Goal: Task Accomplishment & Management: Complete application form

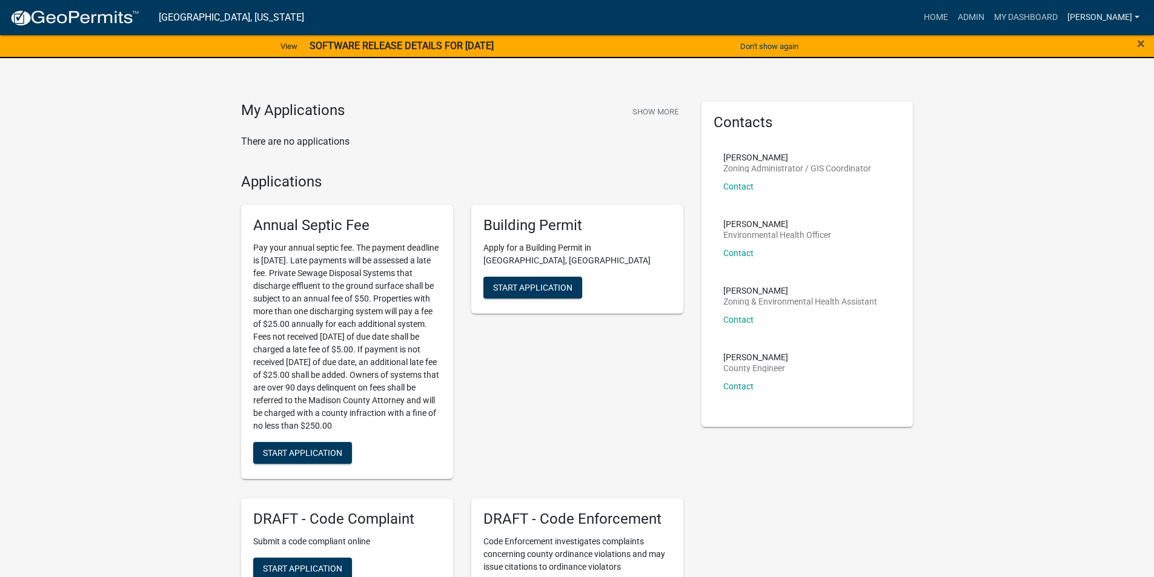
click at [1104, 13] on link "[PERSON_NAME]" at bounding box center [1104, 17] width 82 height 23
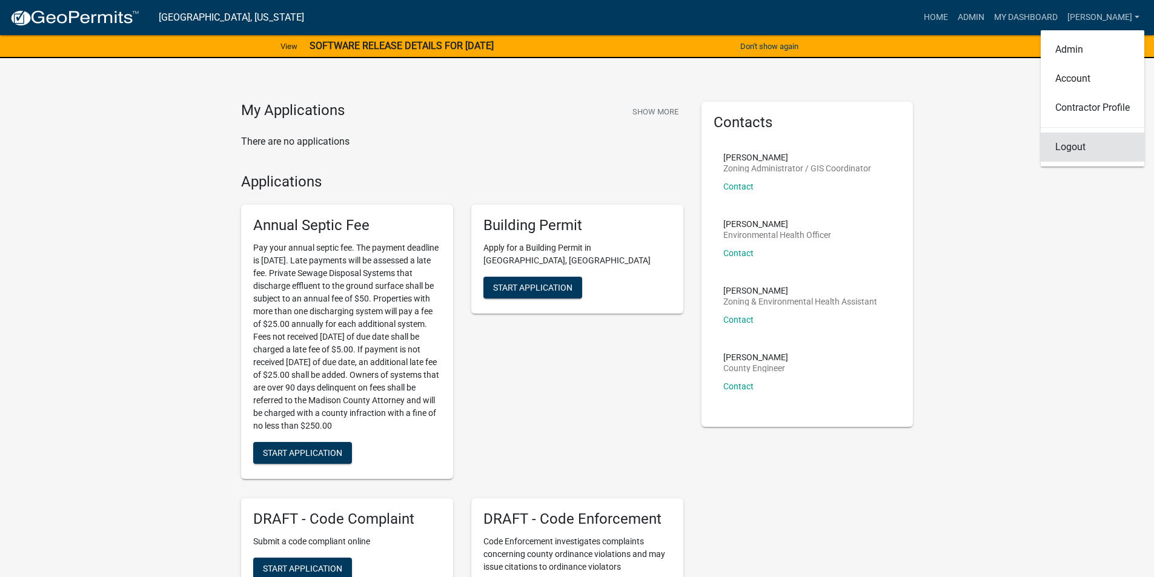
click at [1089, 145] on link "Logout" at bounding box center [1093, 147] width 104 height 29
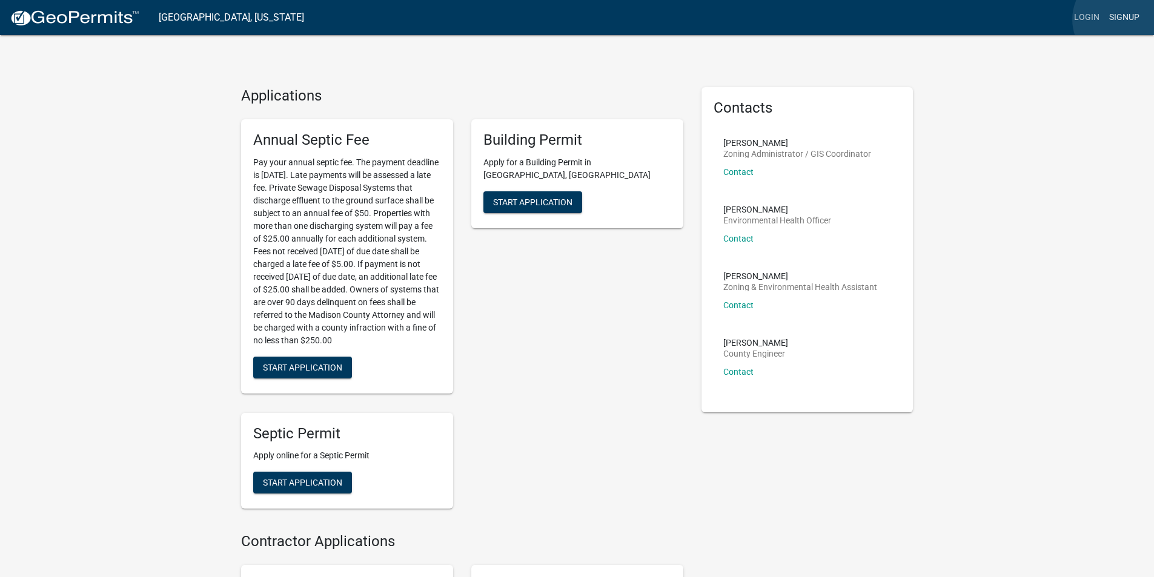
click at [1122, 19] on link "Signup" at bounding box center [1124, 17] width 40 height 23
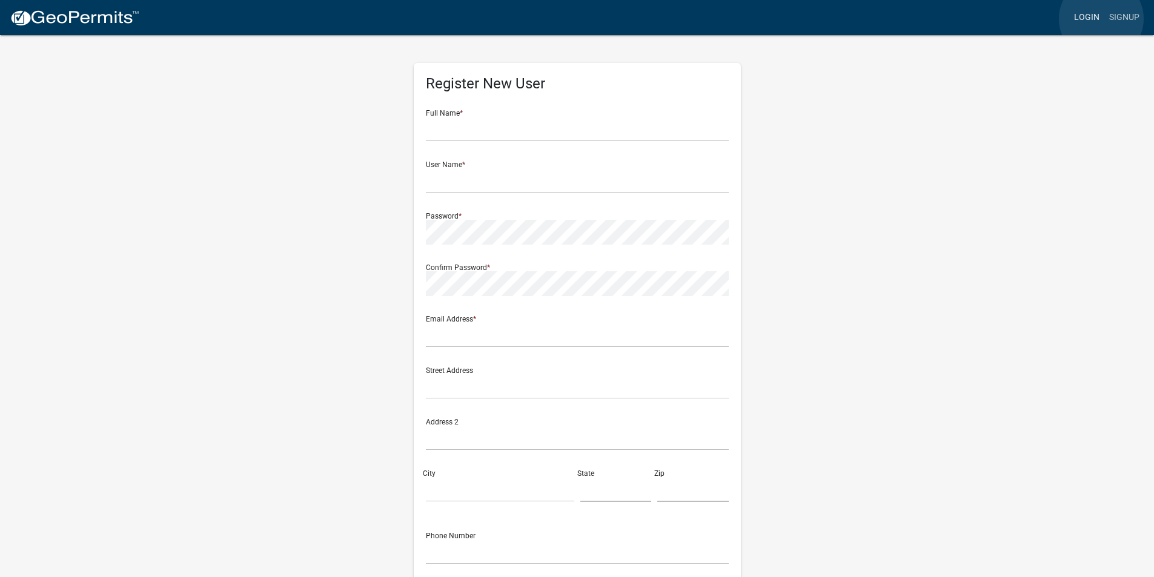
click at [1101, 19] on link "Login" at bounding box center [1086, 17] width 35 height 23
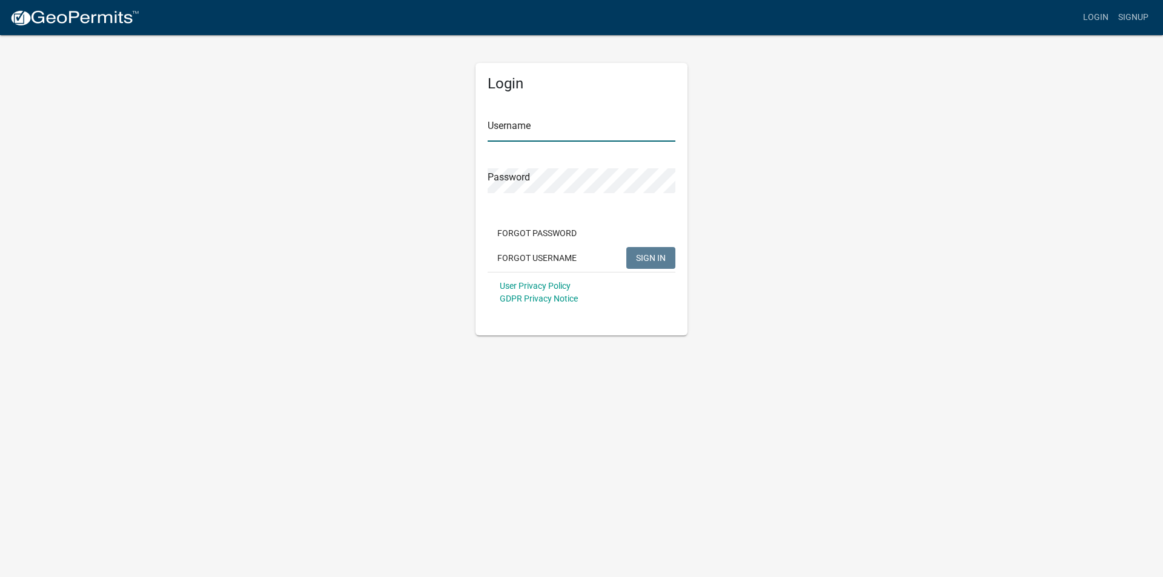
type input "[PERSON_NAME]"
click at [645, 258] on span "SIGN IN" at bounding box center [651, 258] width 30 height 10
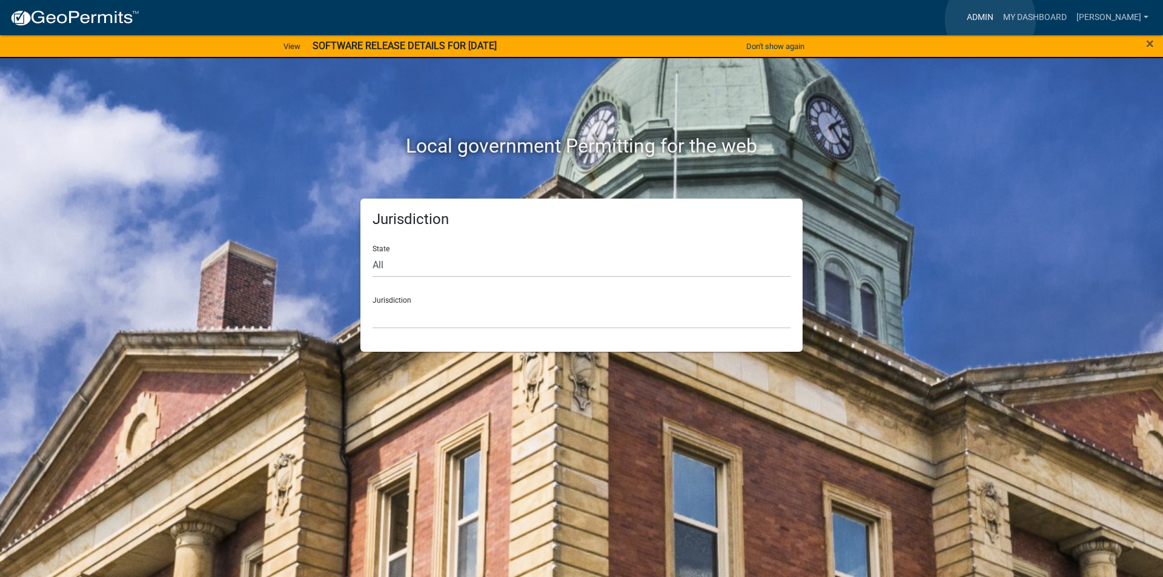
click at [991, 19] on link "Admin" at bounding box center [980, 17] width 36 height 23
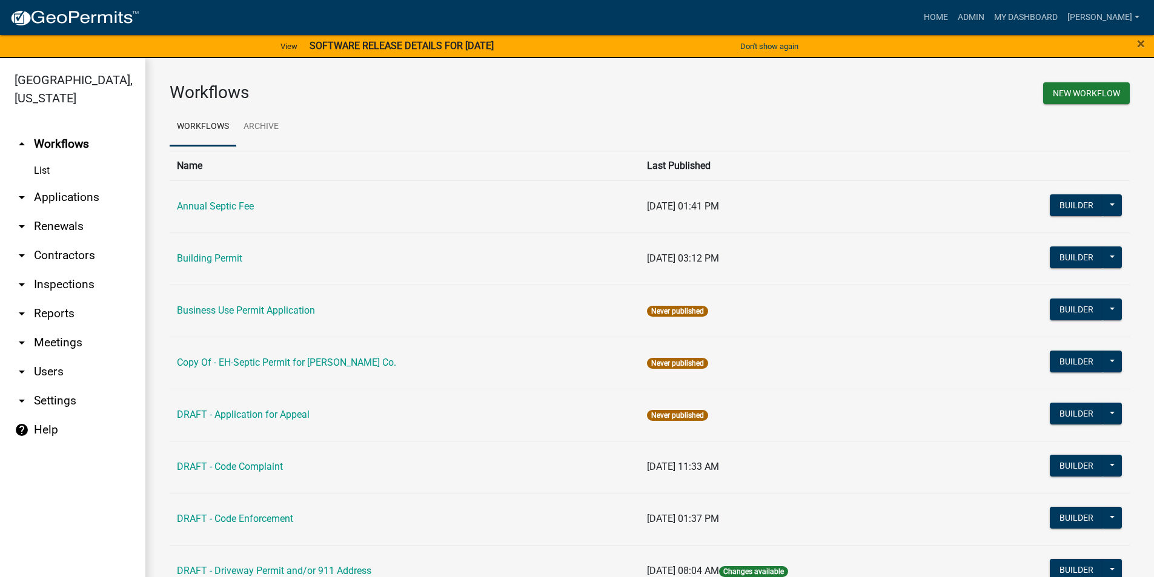
click at [66, 183] on link "arrow_drop_down Applications" at bounding box center [72, 197] width 145 height 29
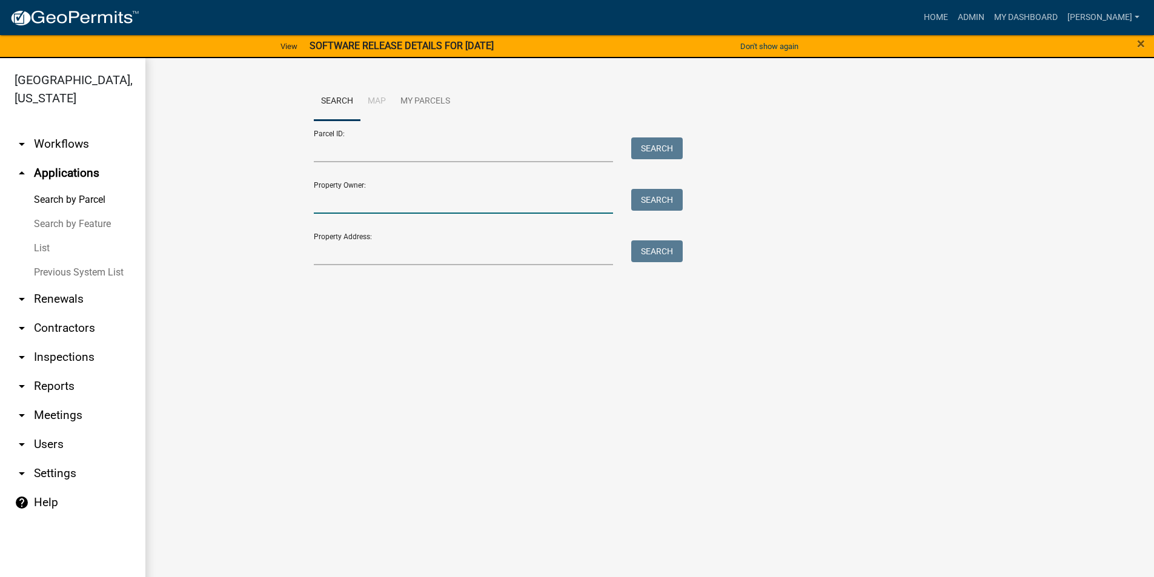
click at [339, 196] on input "Property Owner:" at bounding box center [464, 201] width 300 height 25
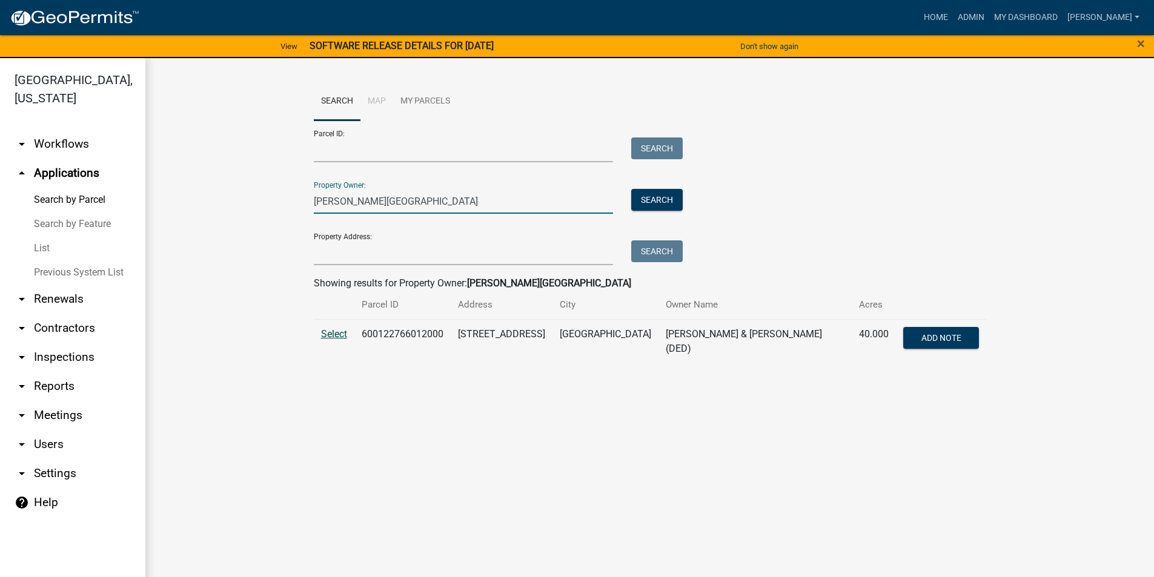
type input "green, chad"
click at [328, 335] on span "Select" at bounding box center [334, 334] width 26 height 12
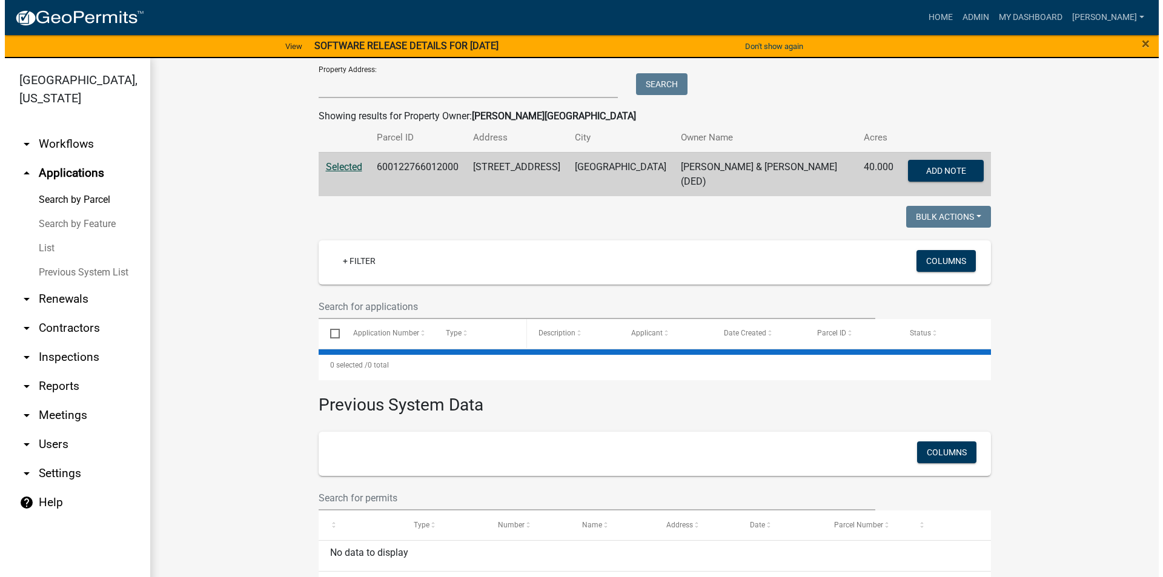
scroll to position [198, 0]
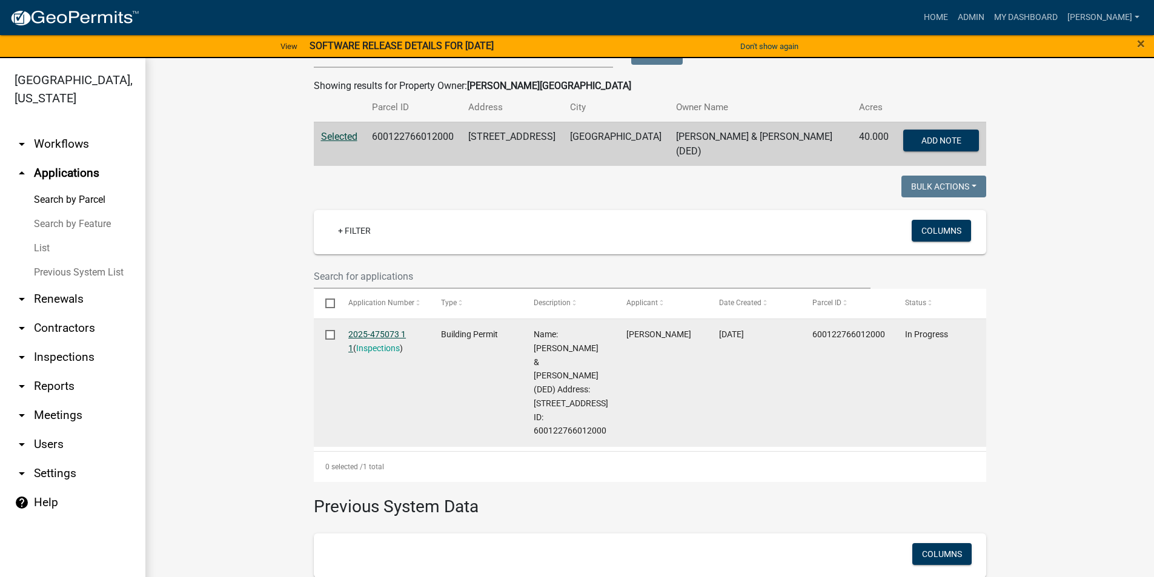
click at [377, 330] on link "2025-475073 1 1" at bounding box center [377, 342] width 58 height 24
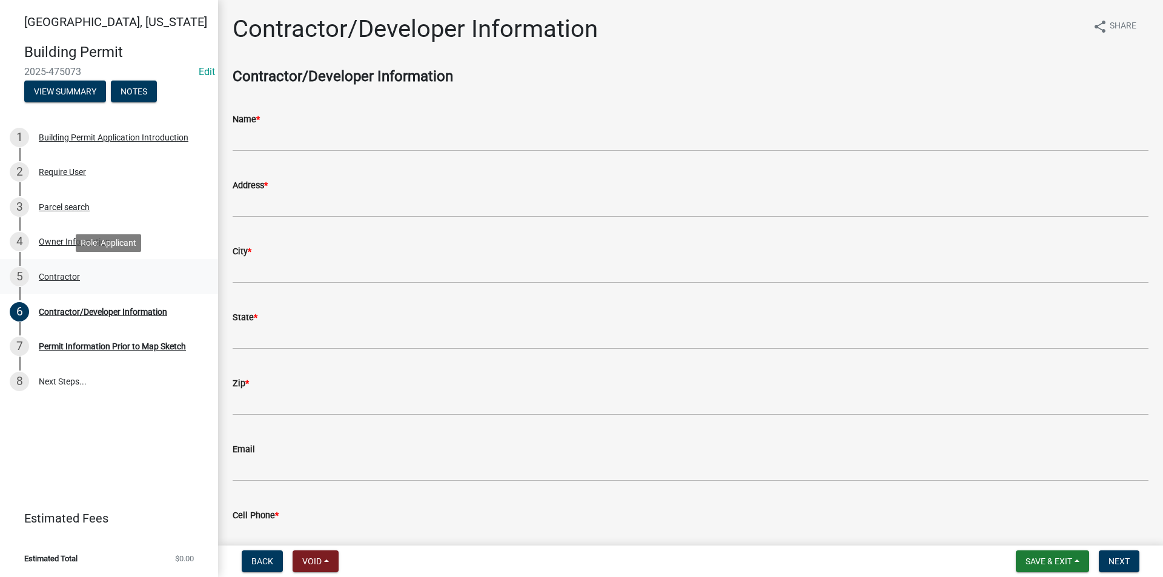
click at [58, 276] on div "Contractor" at bounding box center [59, 277] width 41 height 8
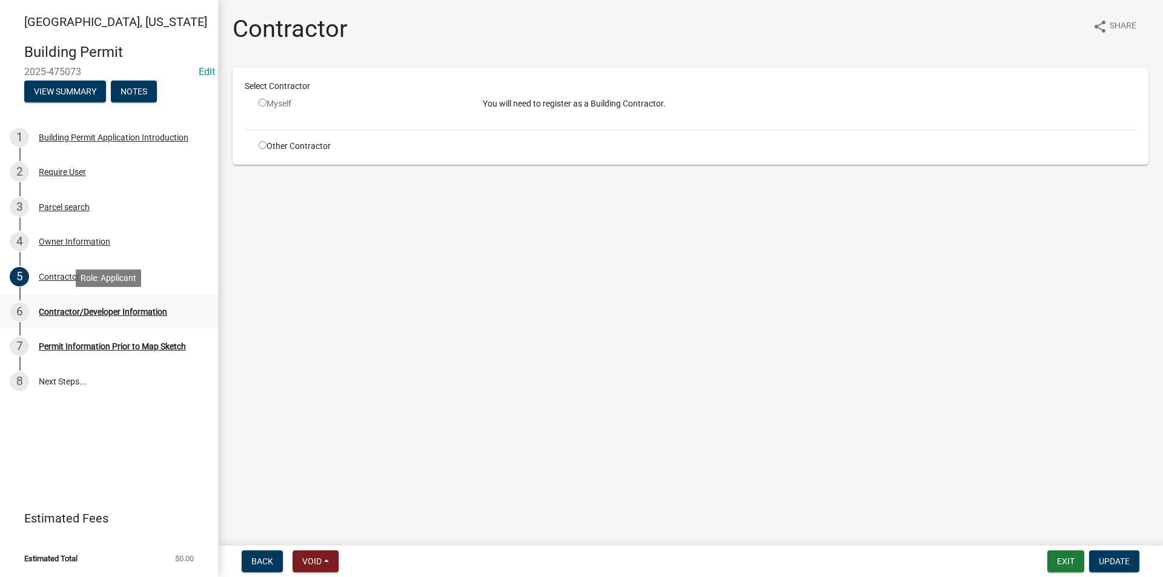
click at [102, 313] on div "Contractor/Developer Information" at bounding box center [103, 312] width 128 height 8
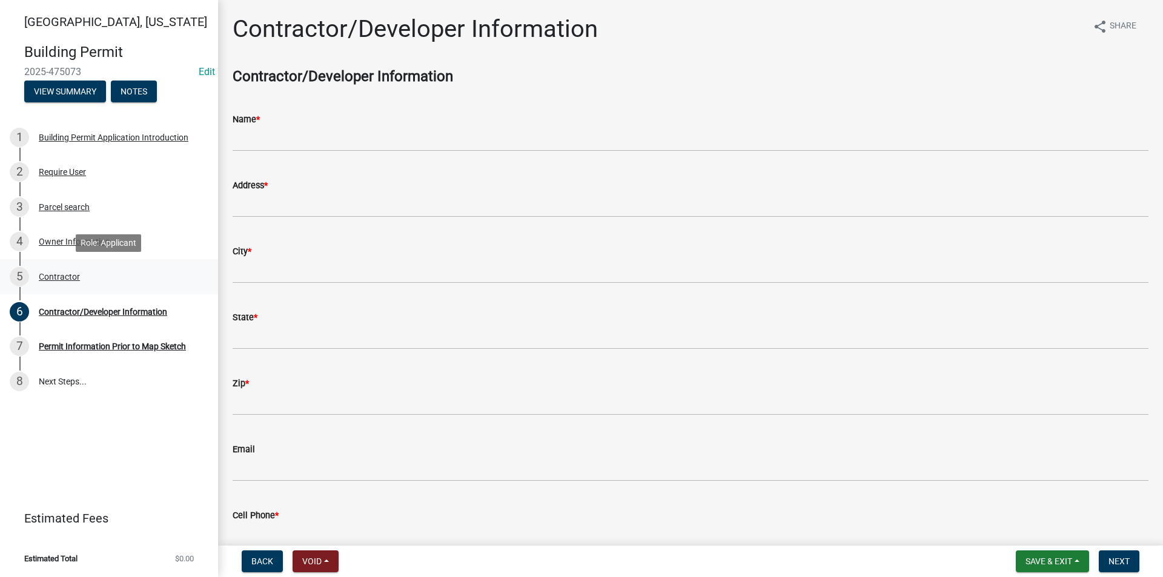
click at [75, 281] on div "Contractor" at bounding box center [59, 277] width 41 height 8
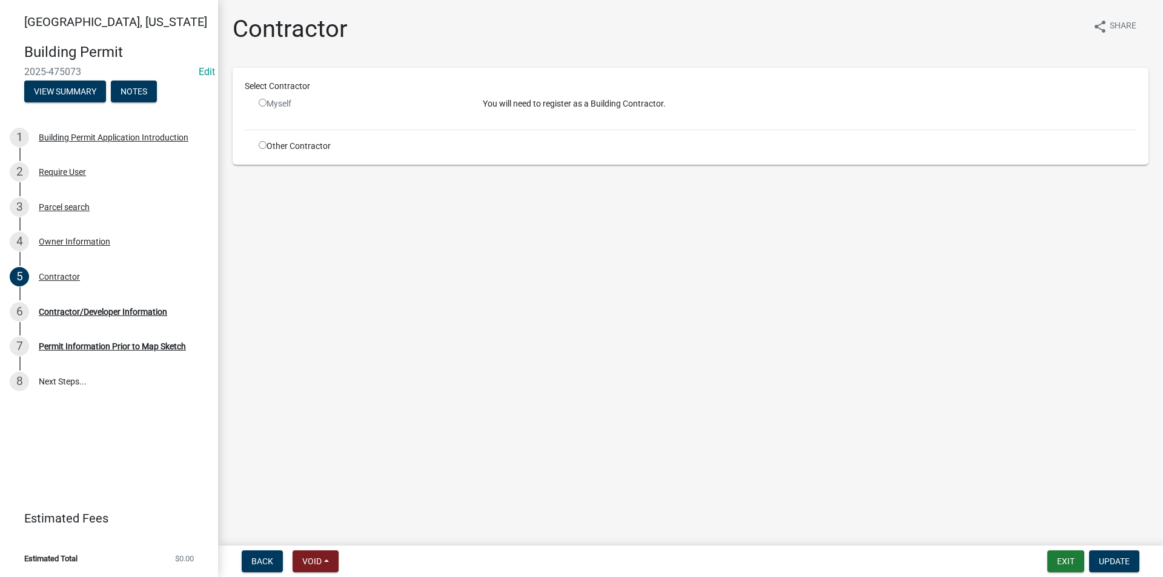
click at [264, 146] on input "radio" at bounding box center [263, 145] width 8 height 8
radio input "true"
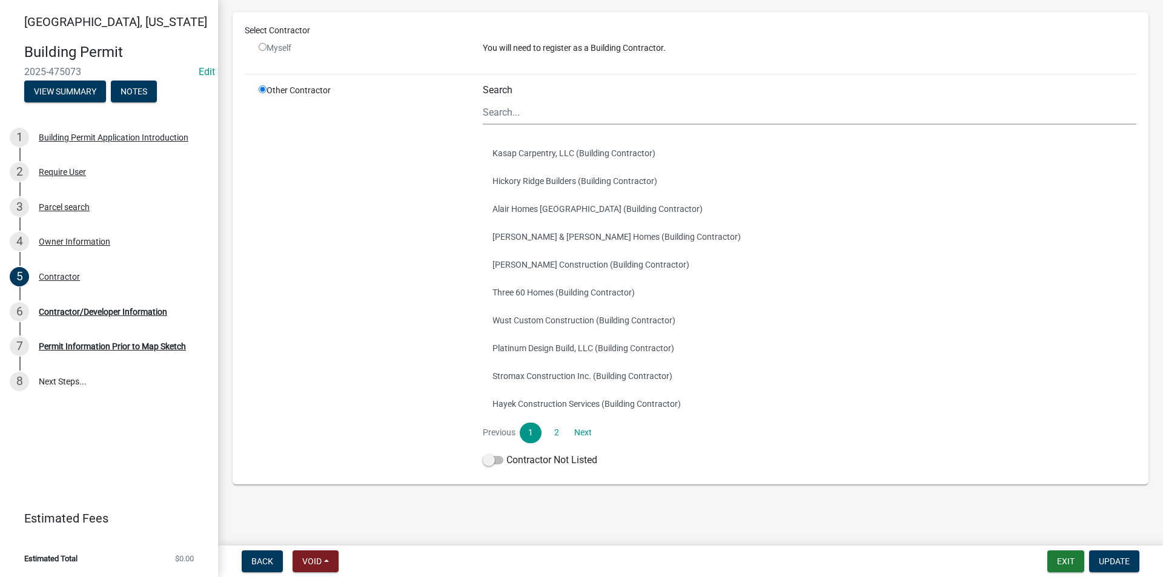
scroll to position [73, 0]
click at [496, 459] on span at bounding box center [493, 460] width 21 height 8
click at [506, 453] on input "Contractor Not Listed" at bounding box center [506, 453] width 0 height 0
click at [1126, 560] on span "Update" at bounding box center [1114, 562] width 31 height 10
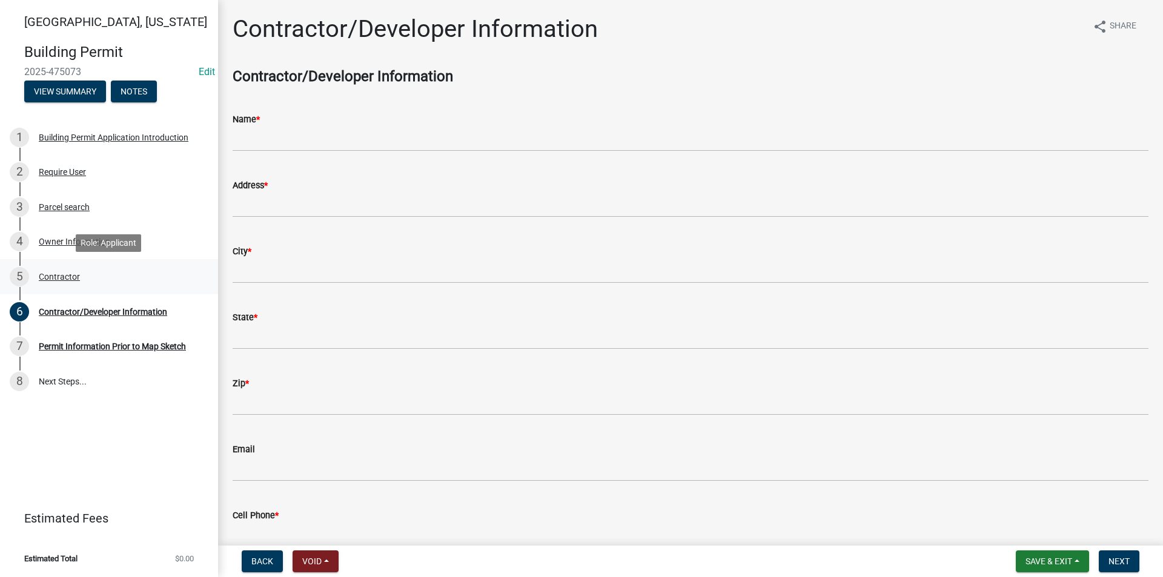
click at [70, 273] on div "Contractor" at bounding box center [59, 277] width 41 height 8
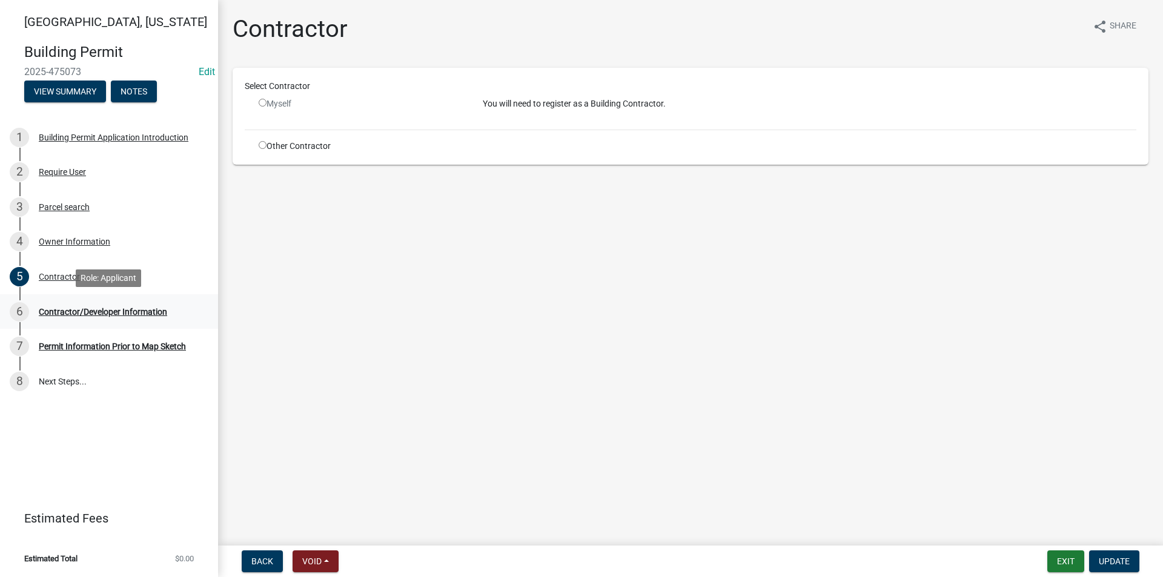
click at [86, 308] on div "Contractor/Developer Information" at bounding box center [103, 312] width 128 height 8
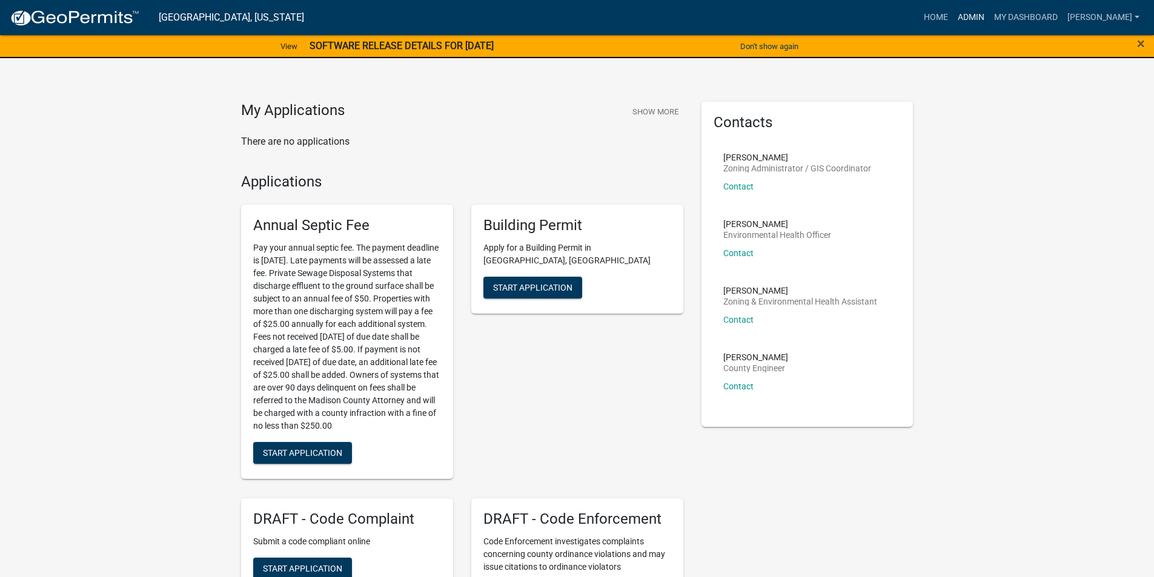
click at [968, 19] on link "Admin" at bounding box center [971, 17] width 36 height 23
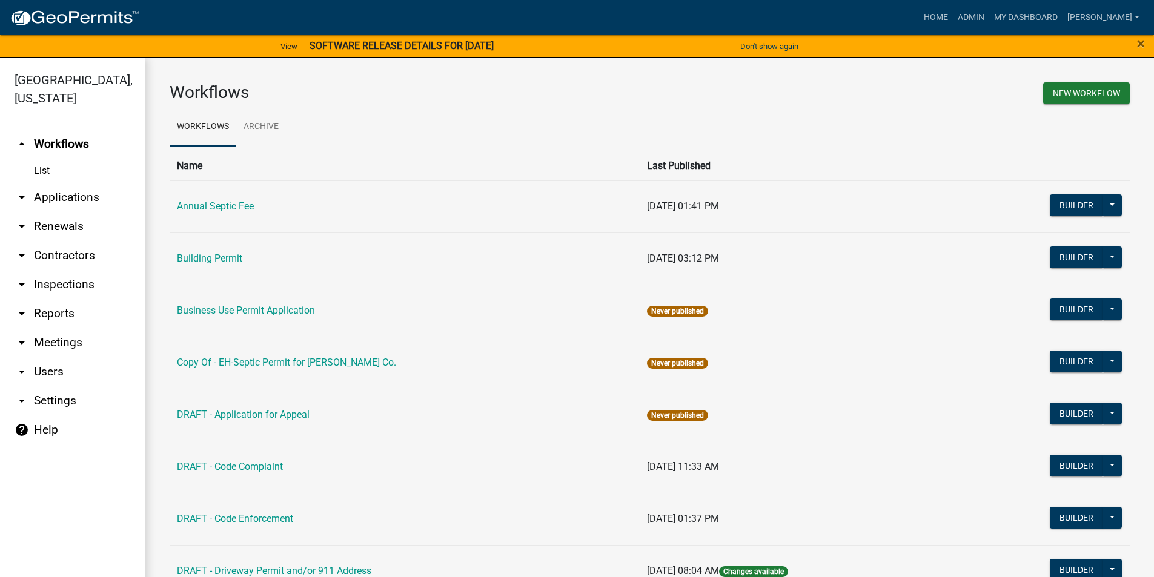
click at [37, 185] on link "arrow_drop_down Applications" at bounding box center [72, 197] width 145 height 29
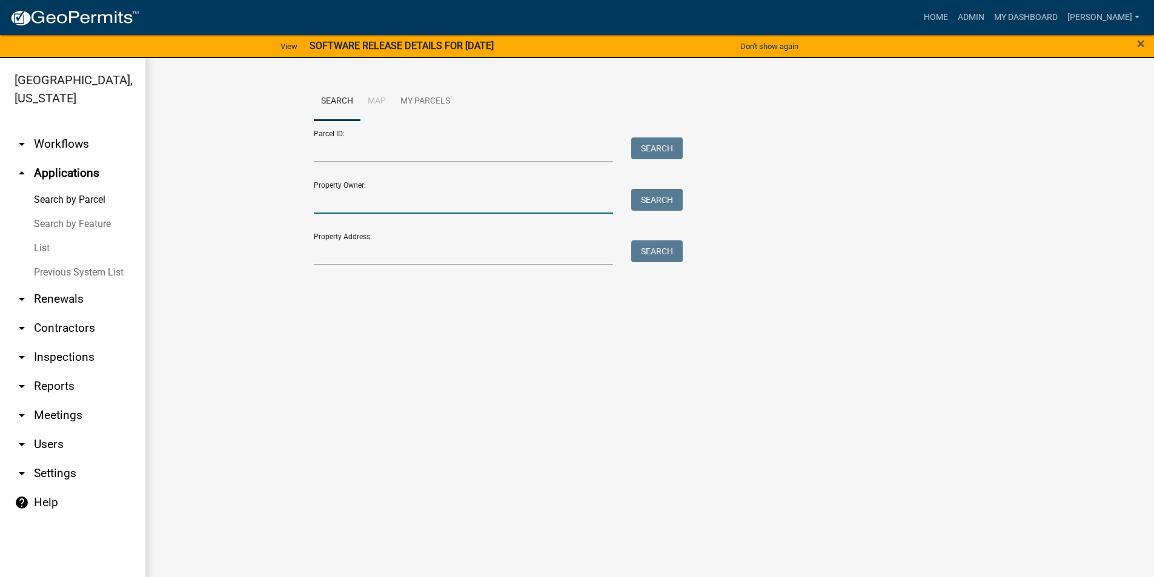
click at [351, 207] on input "Property Owner:" at bounding box center [464, 201] width 300 height 25
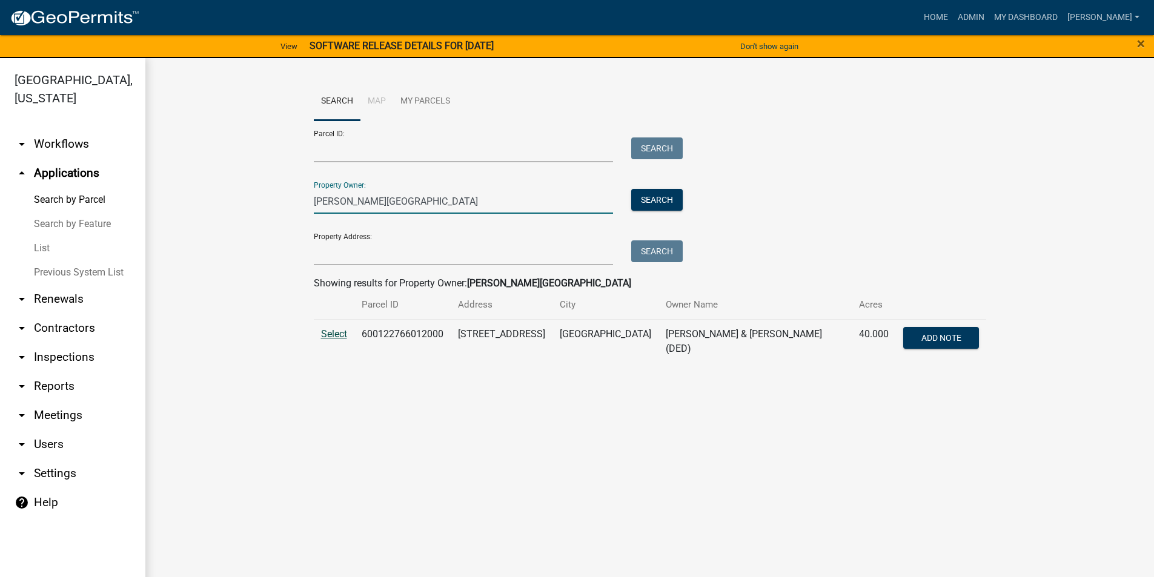
type input "green, chad"
click at [338, 333] on span "Select" at bounding box center [334, 334] width 26 height 12
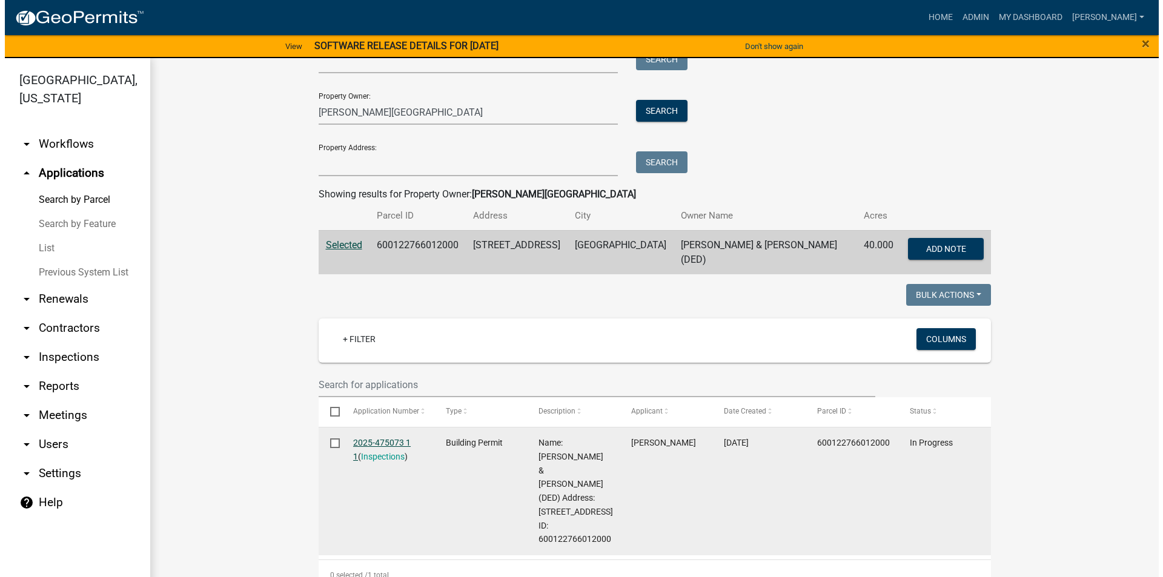
scroll to position [182, 0]
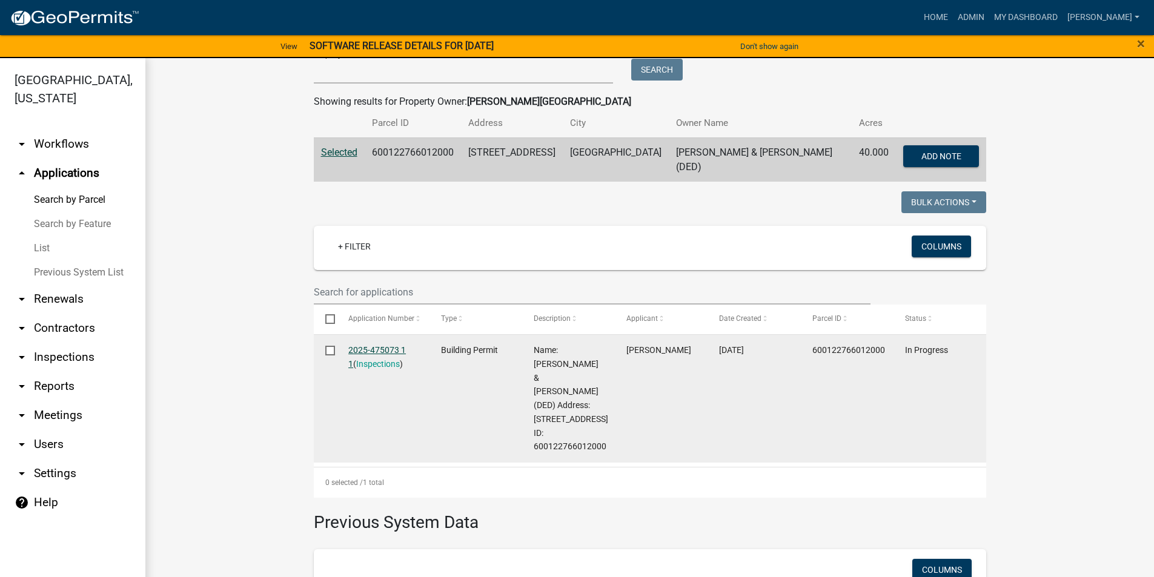
click at [360, 346] on link "2025-475073 1 1" at bounding box center [377, 357] width 58 height 24
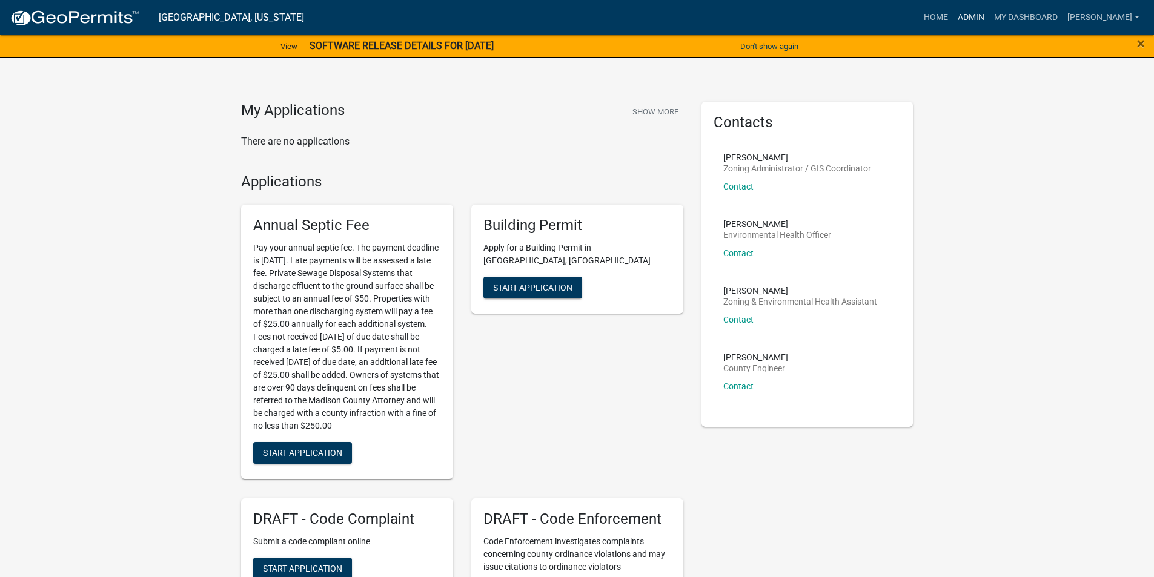
click at [973, 24] on link "Admin" at bounding box center [971, 17] width 36 height 23
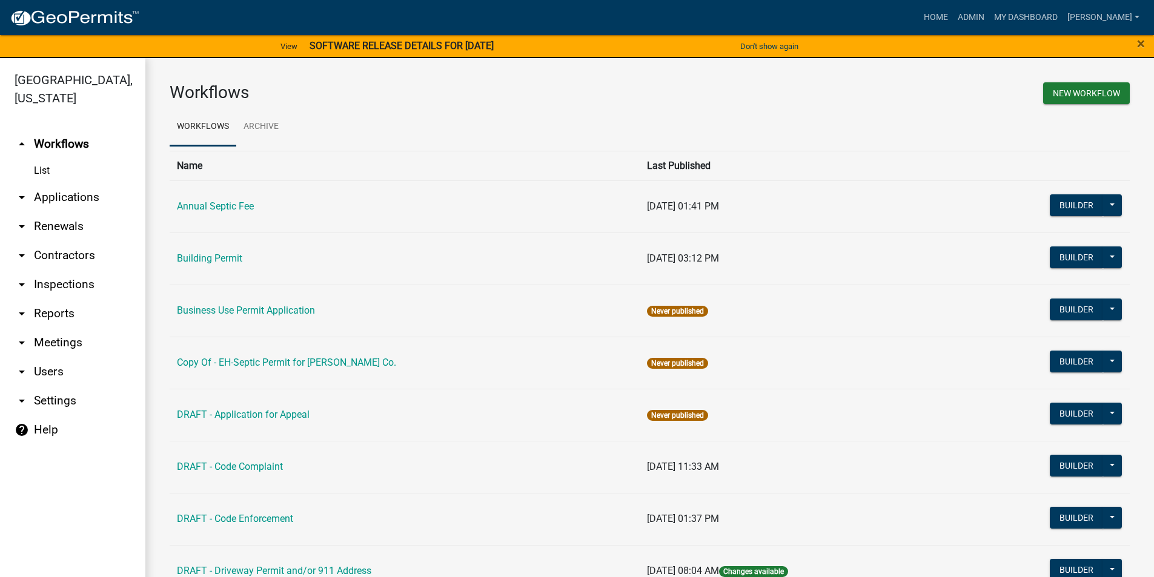
click at [81, 192] on link "arrow_drop_down Applications" at bounding box center [72, 197] width 145 height 29
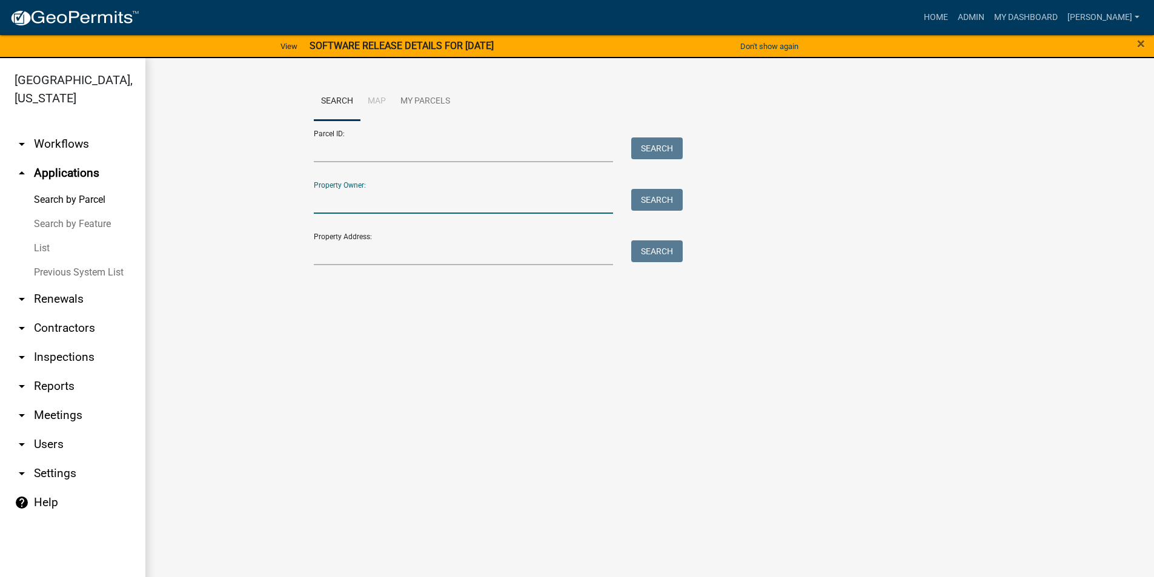
click at [345, 192] on input "Property Owner:" at bounding box center [464, 201] width 300 height 25
click at [34, 236] on link "List" at bounding box center [72, 248] width 145 height 24
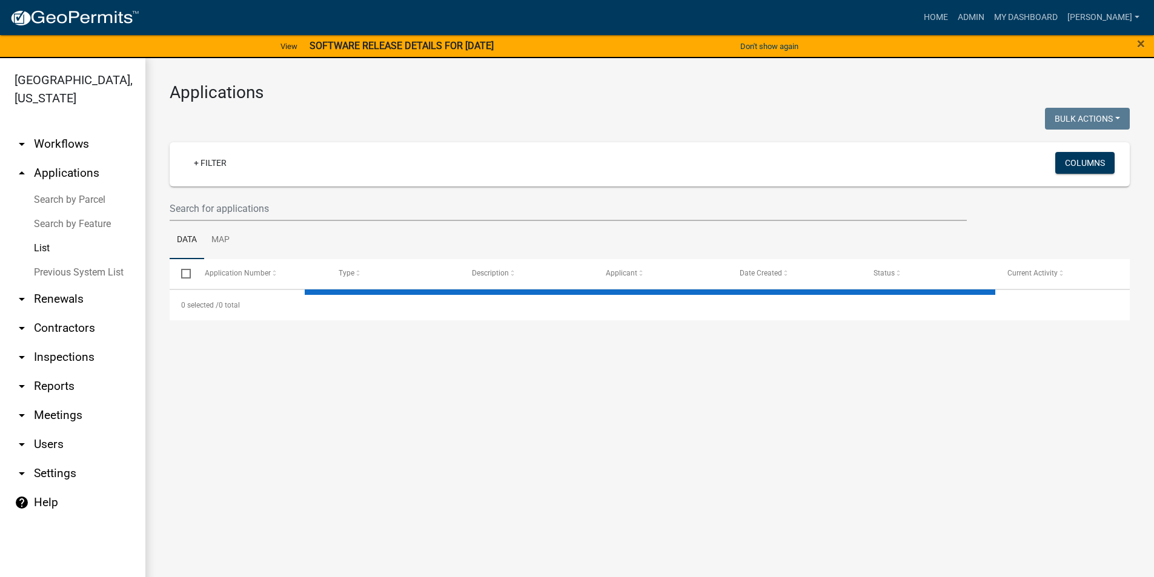
select select "3: 100"
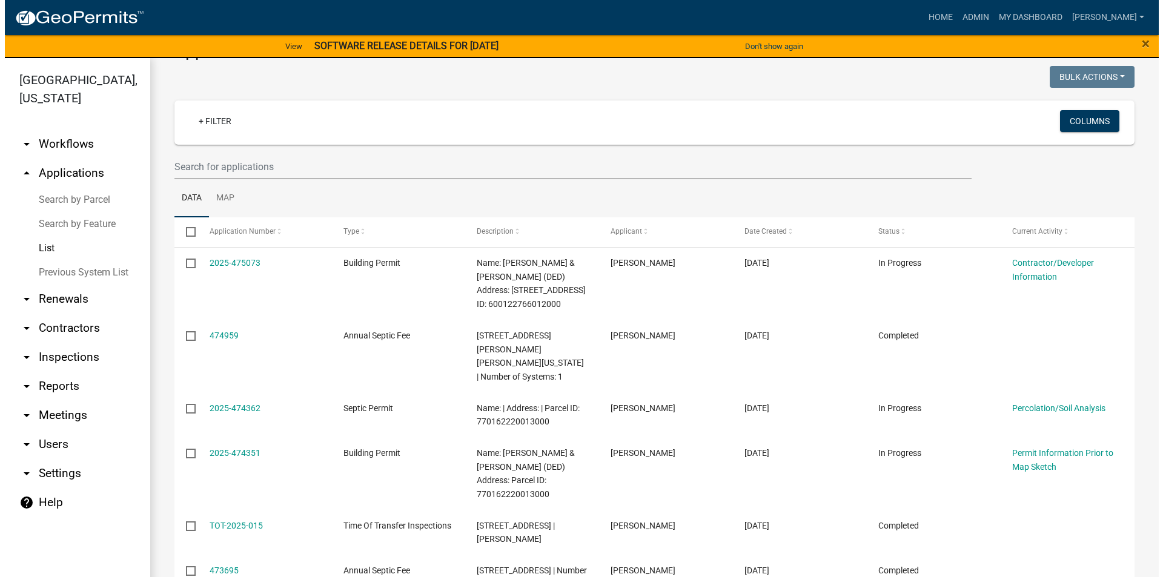
scroll to position [61, 0]
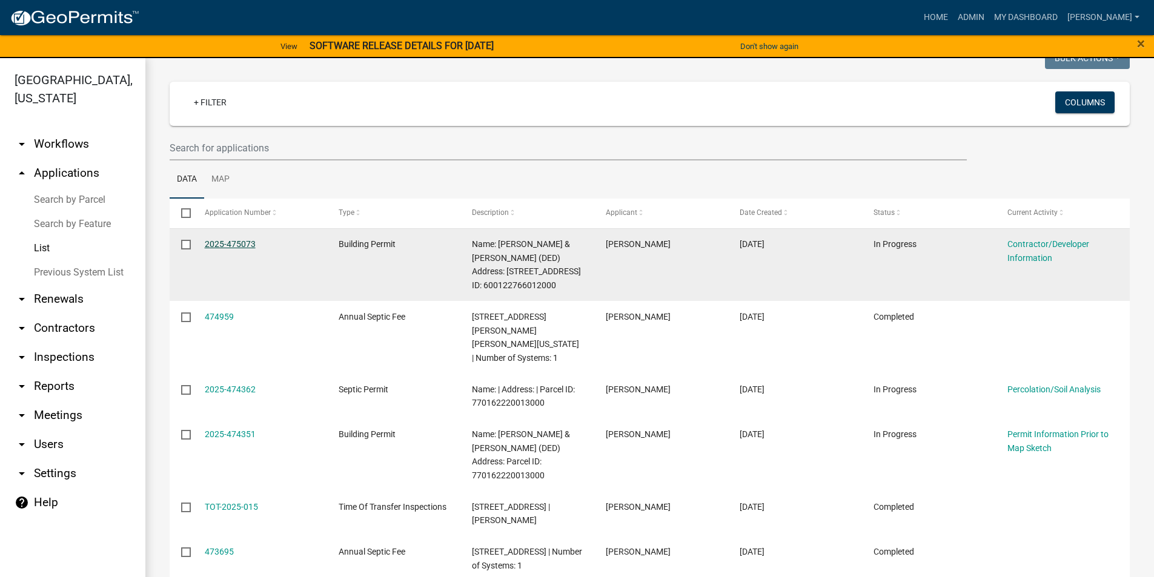
click at [244, 244] on link "2025-475073" at bounding box center [230, 244] width 51 height 10
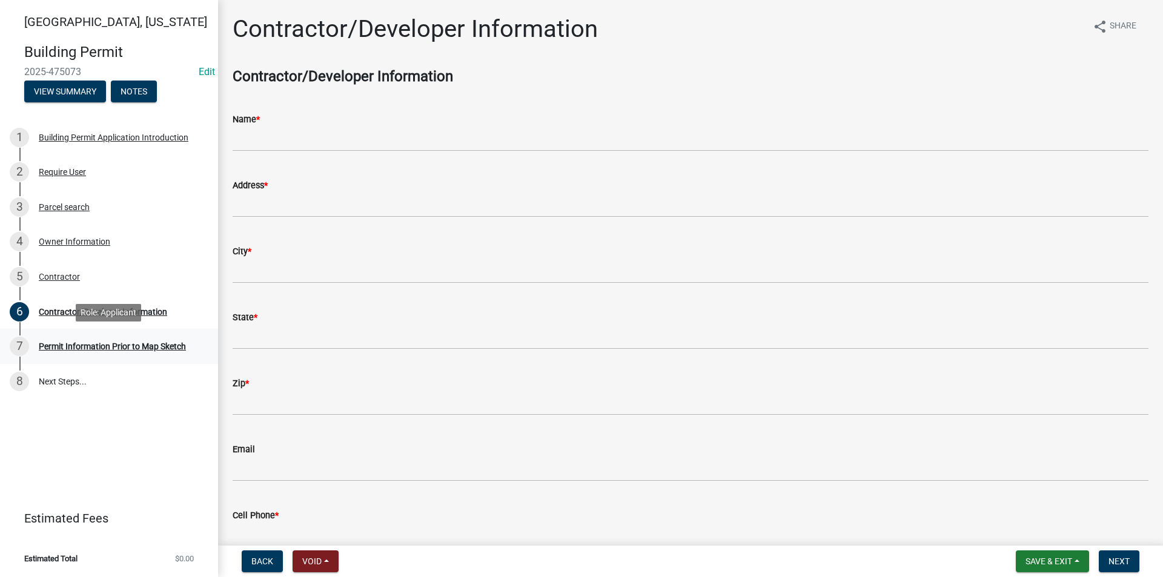
click at [107, 351] on div "7 Permit Information Prior to Map Sketch" at bounding box center [104, 346] width 189 height 19
